Goal: Task Accomplishment & Management: Use online tool/utility

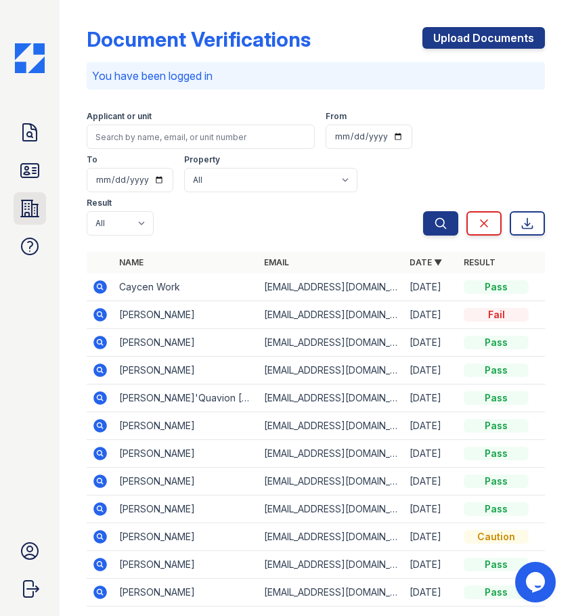
click at [32, 204] on icon at bounding box center [30, 208] width 18 height 16
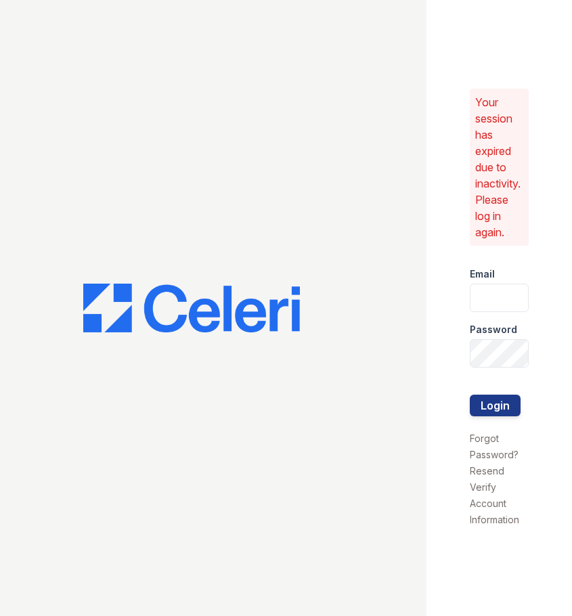
type input "[DOMAIN_NAME][EMAIL_ADDRESS][DOMAIN_NAME]"
click at [508, 400] on button "Login" at bounding box center [495, 405] width 51 height 22
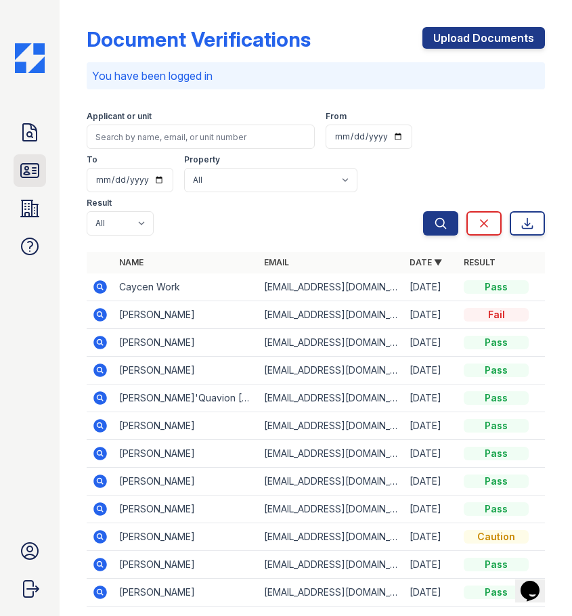
click at [24, 185] on link "ID Verifications" at bounding box center [30, 170] width 32 height 32
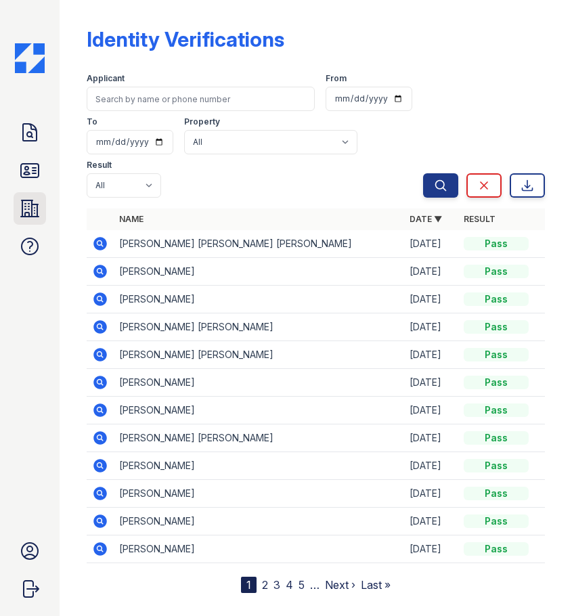
click at [37, 215] on icon at bounding box center [30, 208] width 18 height 16
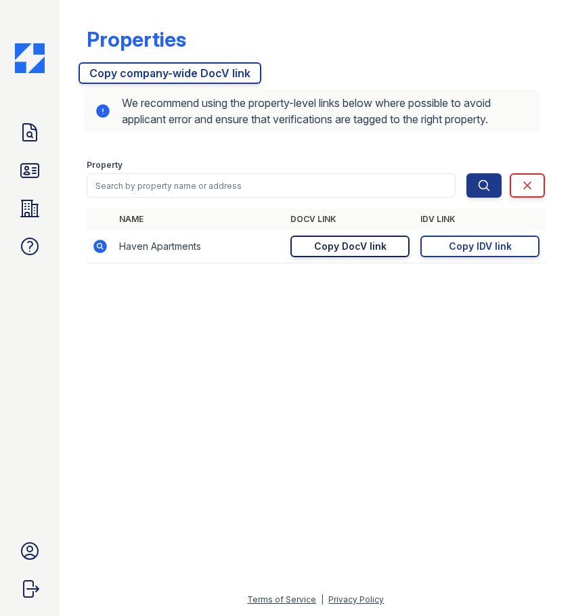
click at [357, 246] on div "Copy DocV link" at bounding box center [350, 247] width 72 height 14
click at [489, 438] on div at bounding box center [315, 444] width 469 height 293
click at [530, 441] on div at bounding box center [315, 444] width 469 height 293
click at [369, 138] on div "Properties https://app.getceleri.com/7634b29e-dcec-466d-af0f-01d1f9ad1ece/submi…" at bounding box center [316, 140] width 459 height 271
click at [386, 59] on div "Properties" at bounding box center [316, 44] width 459 height 35
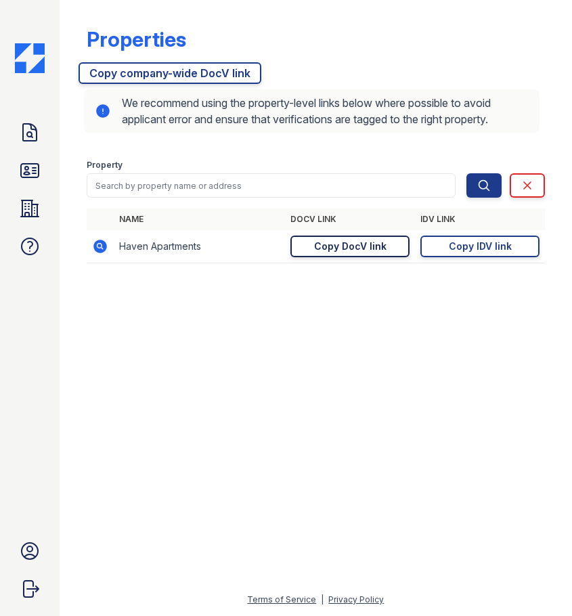
click at [386, 59] on div "Properties" at bounding box center [316, 44] width 459 height 35
click at [500, 62] on div "https://app.getceleri.com/7634b29e-dcec-466d-af0f-01d1f9ad1ece/submit Copy comp…" at bounding box center [311, 100] width 467 height 76
click at [24, 66] on img at bounding box center [30, 58] width 30 height 30
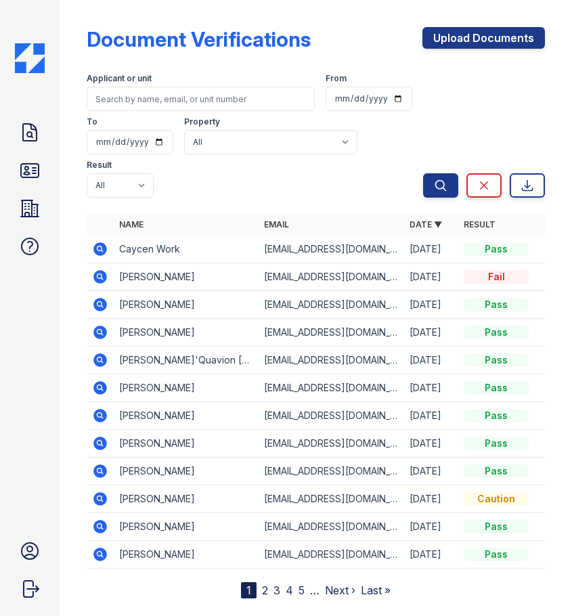
click at [349, 48] on div "Document Verifications Upload Documents" at bounding box center [316, 44] width 459 height 35
click at [453, 133] on div "Search Clear Export" at bounding box center [484, 133] width 122 height 130
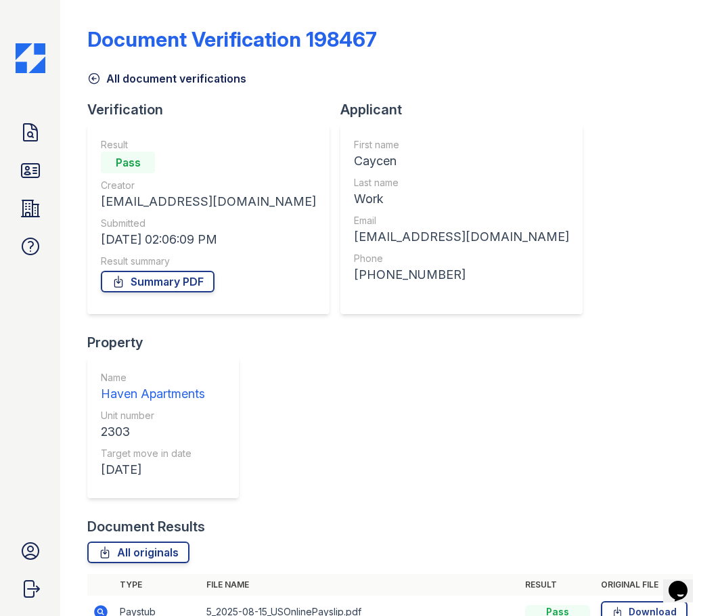
click at [26, 68] on img at bounding box center [31, 58] width 30 height 30
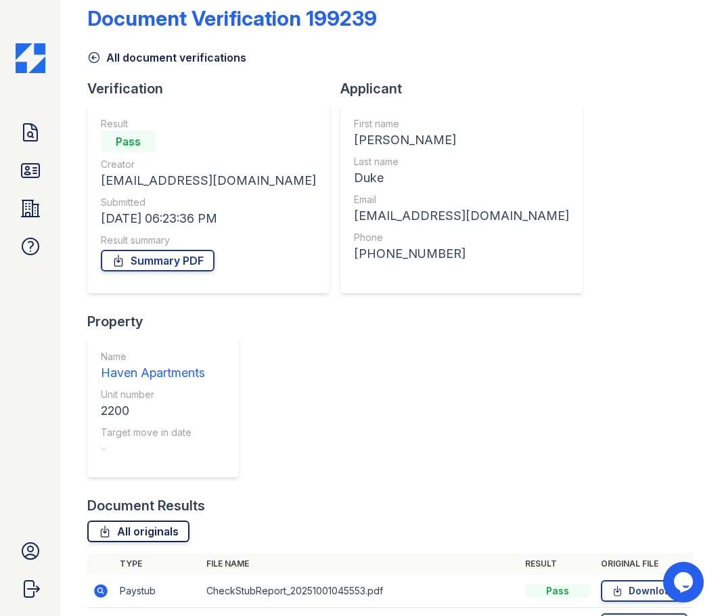
click at [164, 520] on link "All originals" at bounding box center [138, 531] width 102 height 22
click at [181, 252] on link "Summary PDF" at bounding box center [158, 261] width 114 height 22
